Goal: Find specific page/section: Find specific page/section

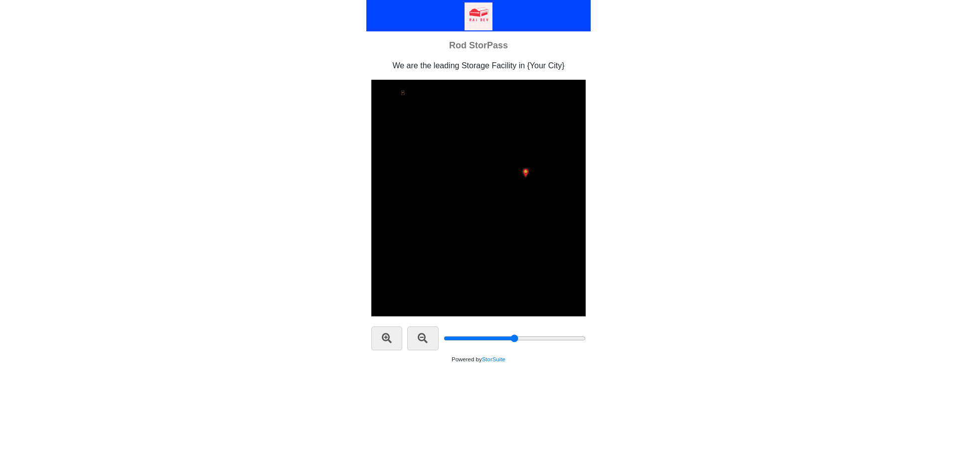
drag, startPoint x: 449, startPoint y: 338, endPoint x: 513, endPoint y: 337, distance: 63.8
click at [513, 337] on input "range" at bounding box center [514, 338] width 142 height 8
drag, startPoint x: 513, startPoint y: 339, endPoint x: 474, endPoint y: 342, distance: 39.0
click at [474, 342] on input "range" at bounding box center [514, 338] width 142 height 8
drag, startPoint x: 472, startPoint y: 337, endPoint x: 448, endPoint y: 341, distance: 23.7
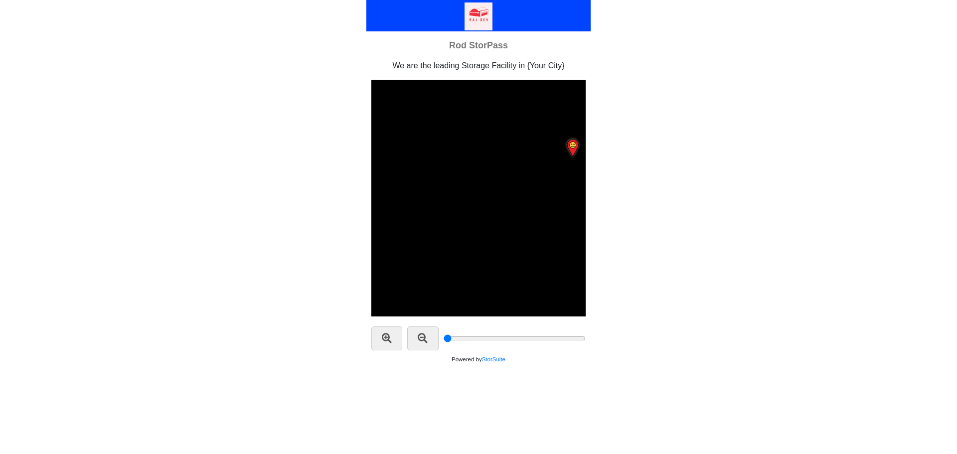
type input "1"
click at [448, 341] on input "range" at bounding box center [514, 338] width 142 height 8
click at [517, 213] on icon at bounding box center [478, 198] width 214 height 237
click at [507, 143] on icon at bounding box center [478, 198] width 214 height 237
click at [219, 118] on div "Rod StorPass We are the leading Storage Facility in {Your City}" at bounding box center [478, 189] width 957 height 378
